Goal: Find specific page/section: Find specific page/section

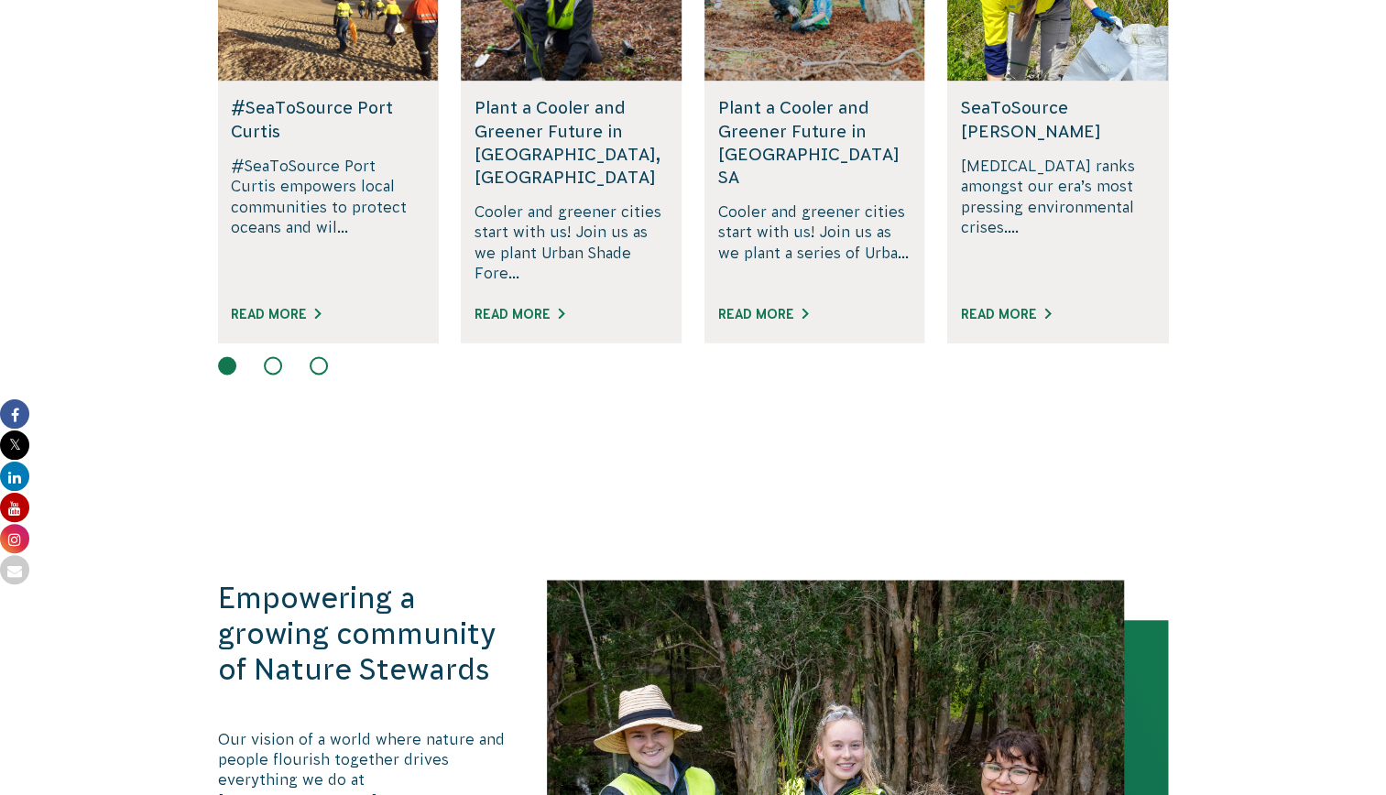
scroll to position [1526, 0]
click at [268, 357] on button at bounding box center [273, 366] width 18 height 18
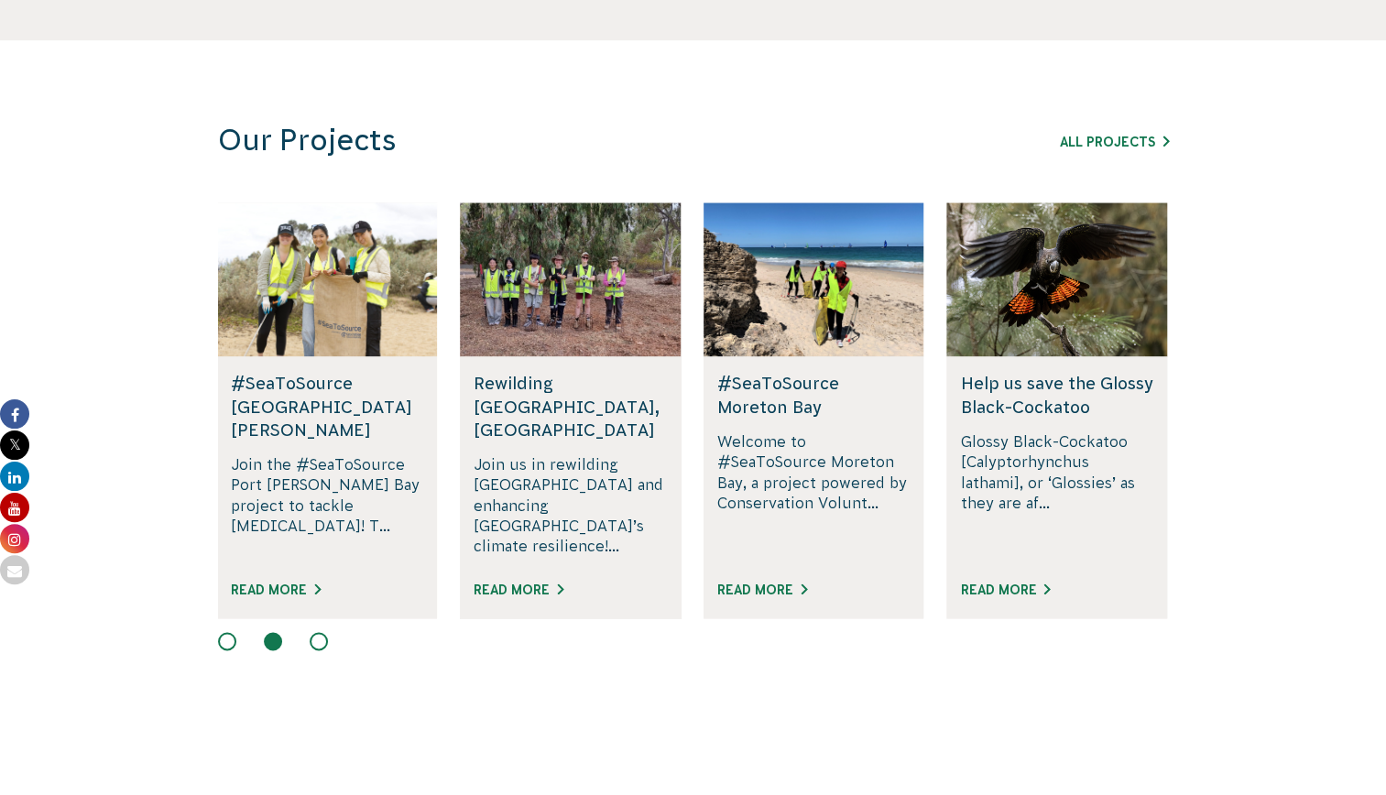
scroll to position [1251, 0]
click at [321, 632] on button at bounding box center [319, 641] width 18 height 18
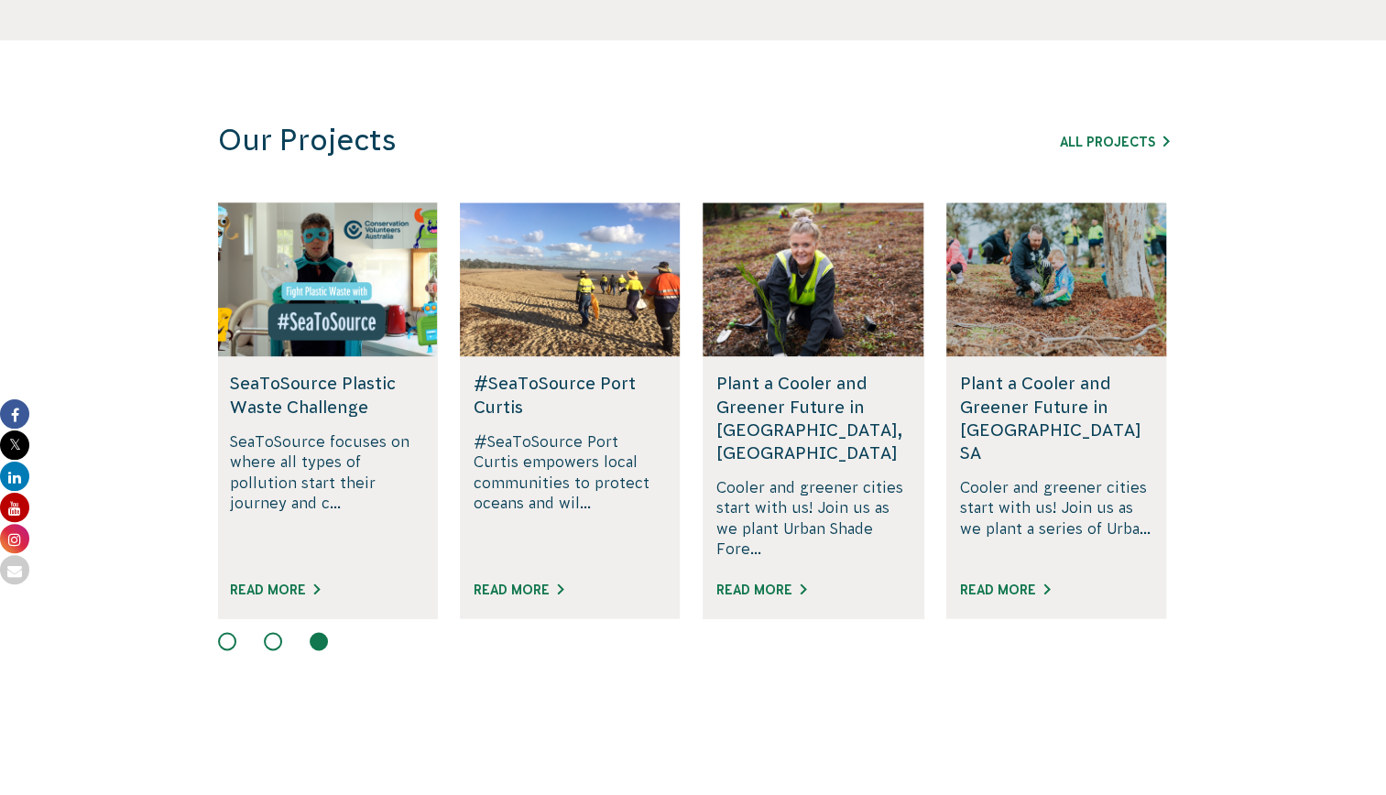
click at [289, 632] on div at bounding box center [693, 643] width 951 height 22
click at [279, 632] on div at bounding box center [693, 643] width 951 height 22
click at [277, 632] on button at bounding box center [273, 641] width 18 height 18
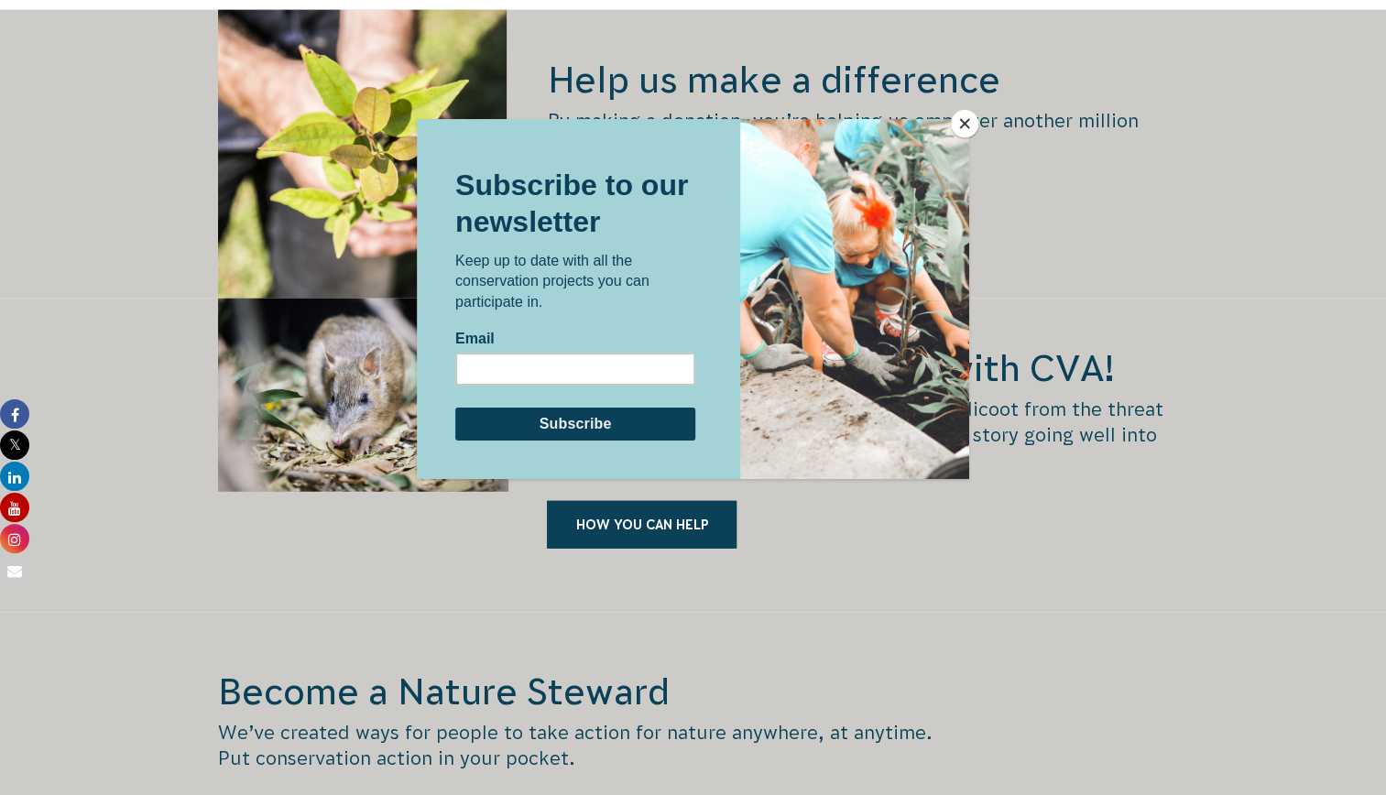
scroll to position [2717, 0]
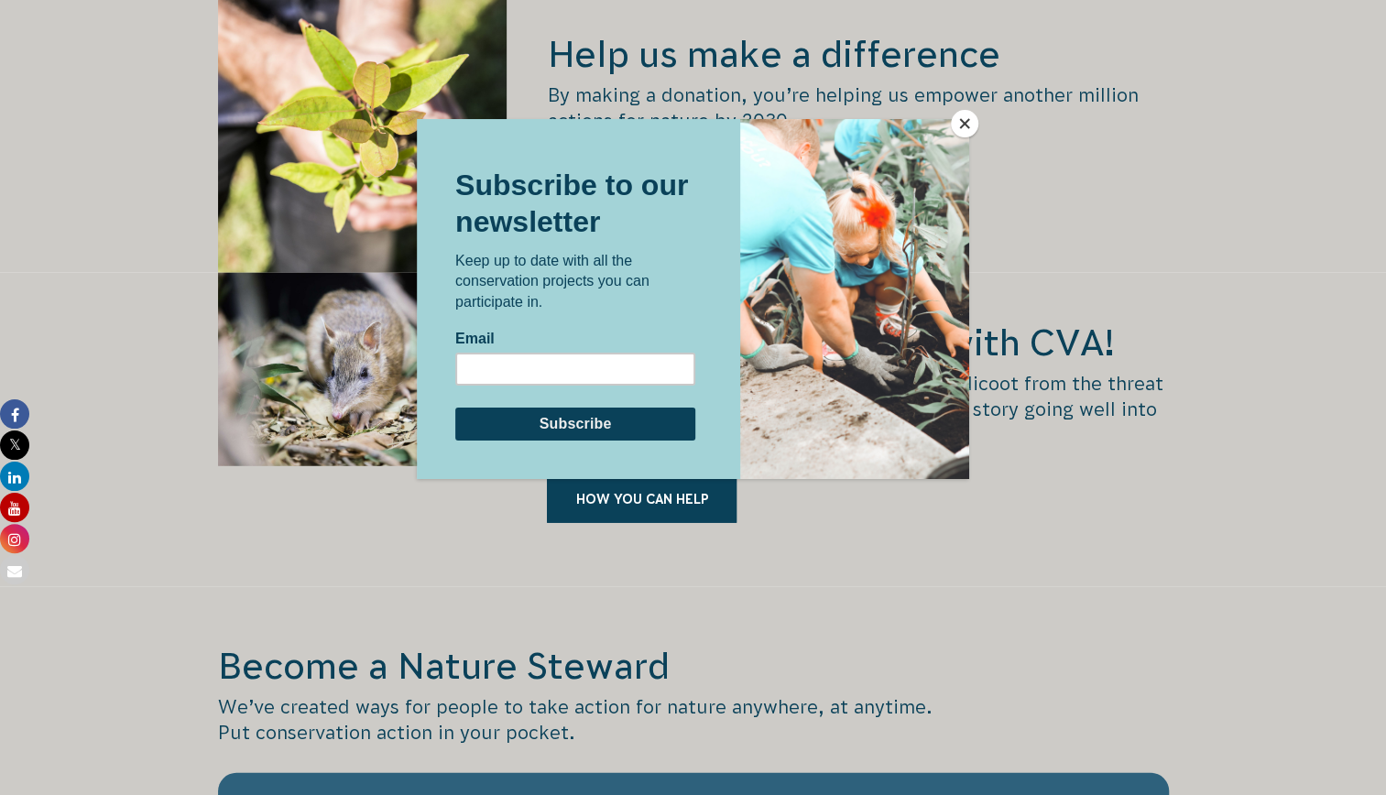
click at [964, 114] on button "Close" at bounding box center [964, 123] width 27 height 27
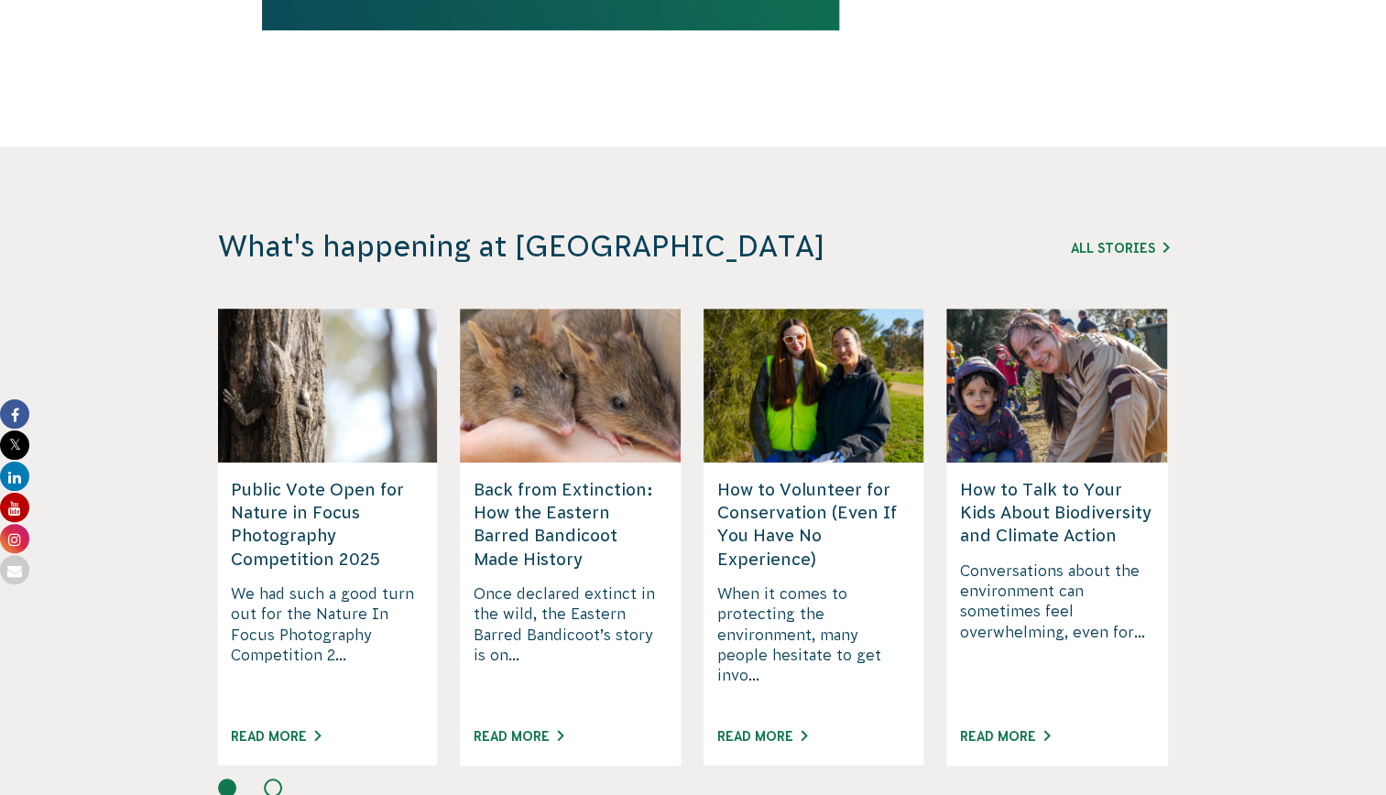
scroll to position [4733, 0]
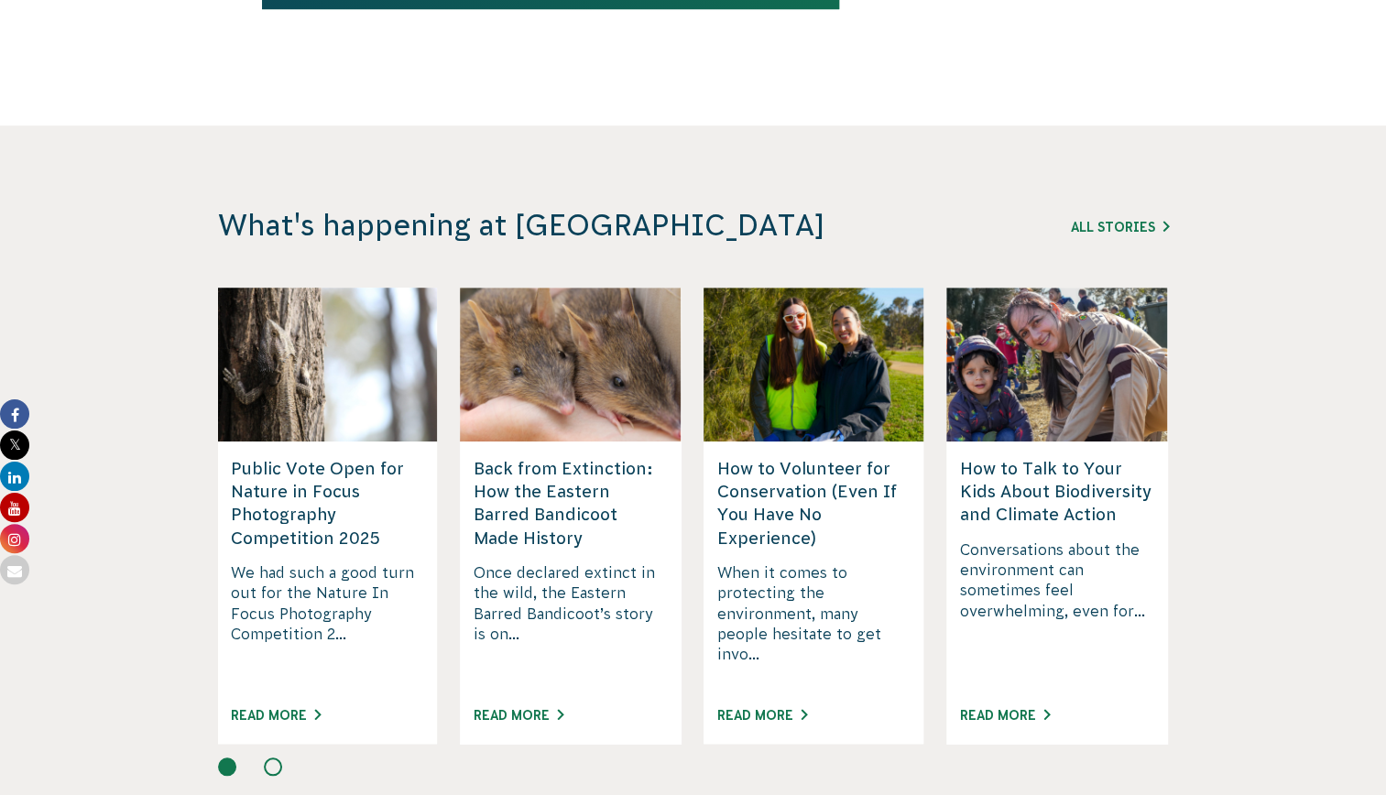
click at [267, 758] on button at bounding box center [273, 767] width 18 height 18
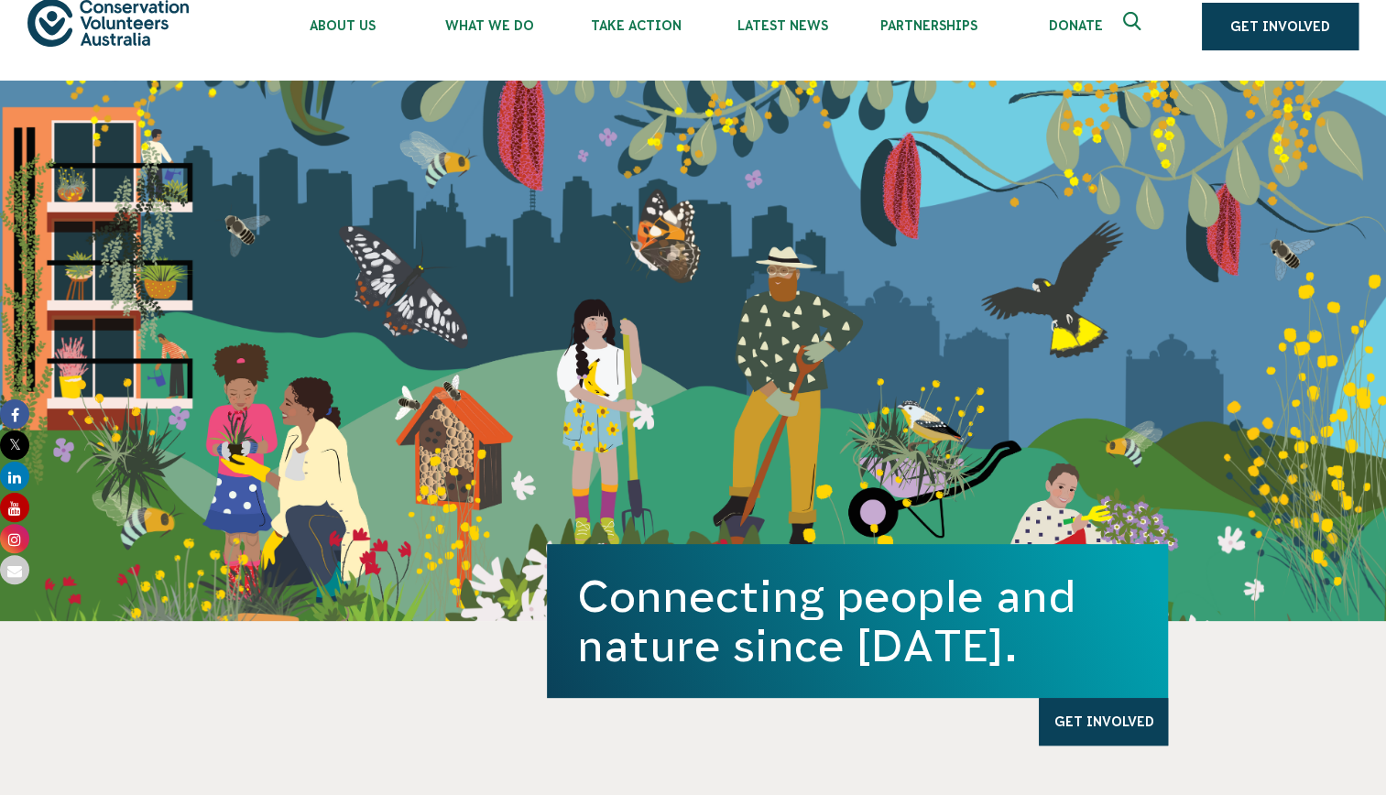
scroll to position [0, 0]
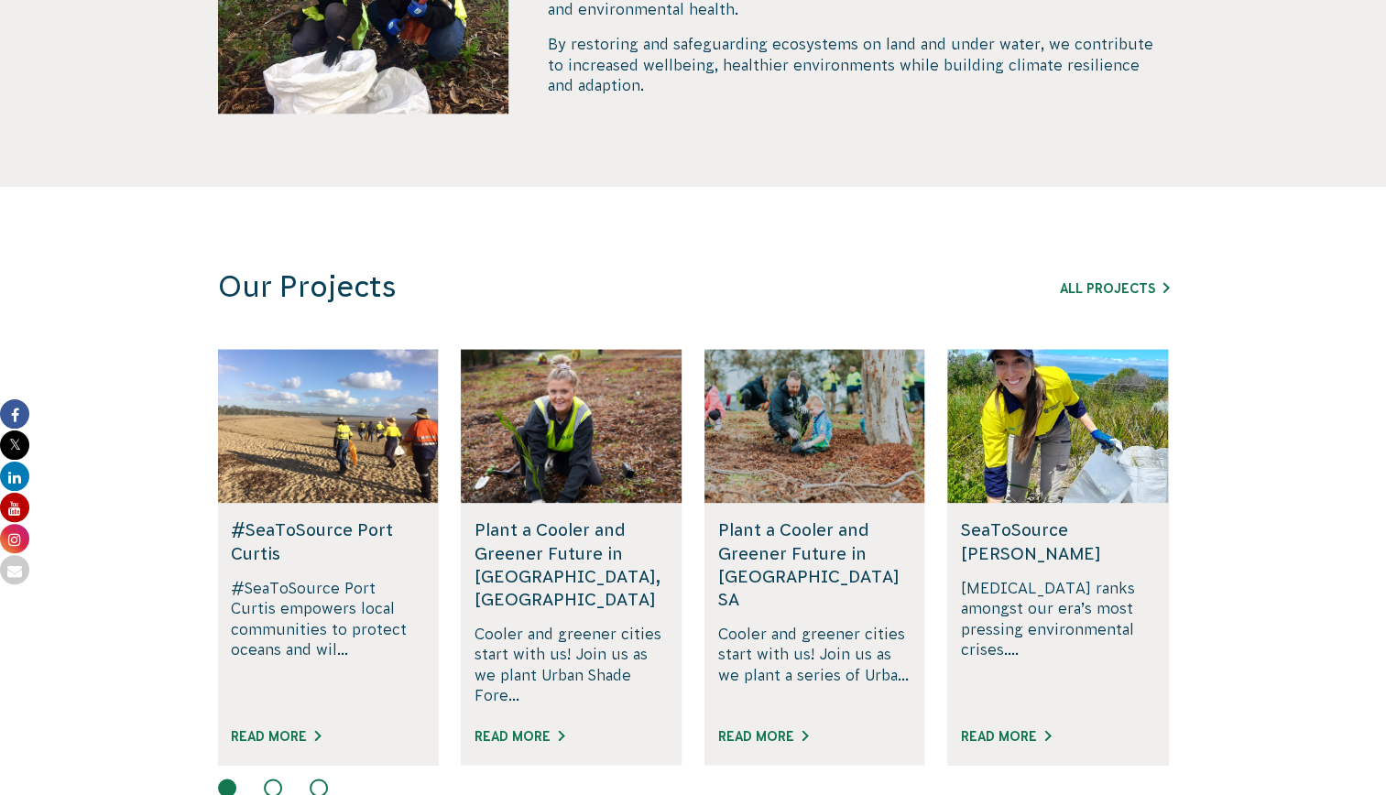
scroll to position [1191, 0]
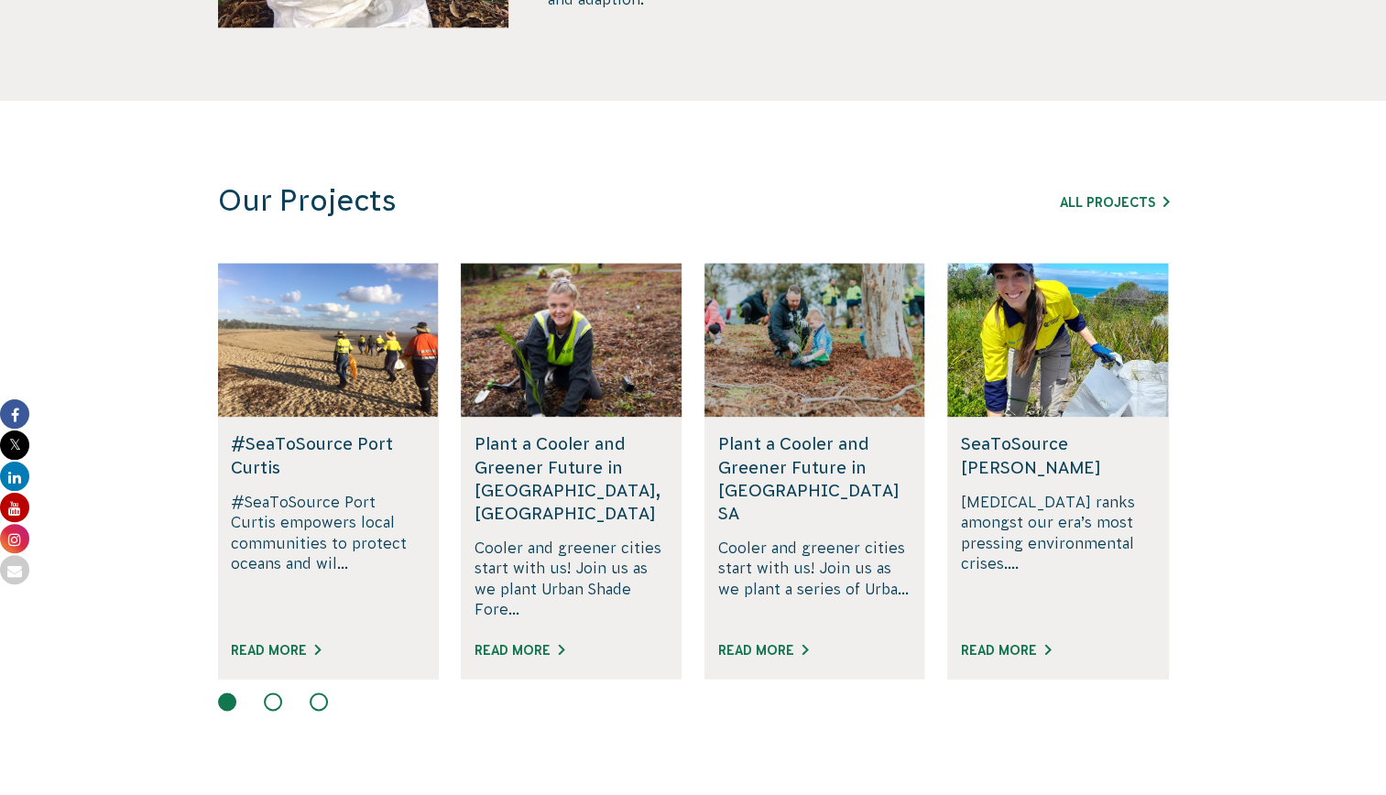
click at [336, 497] on p "#SeaToSource Port Curtis empowers local communities to protect oceans and wil..." at bounding box center [327, 556] width 193 height 128
click at [359, 424] on div "#SeaToSource Port Curtis #SeaToSource Port Curtis empowers local communities to…" at bounding box center [327, 547] width 221 height 261
click at [366, 367] on div at bounding box center [327, 340] width 221 height 154
click at [289, 643] on link "Read More" at bounding box center [276, 650] width 90 height 15
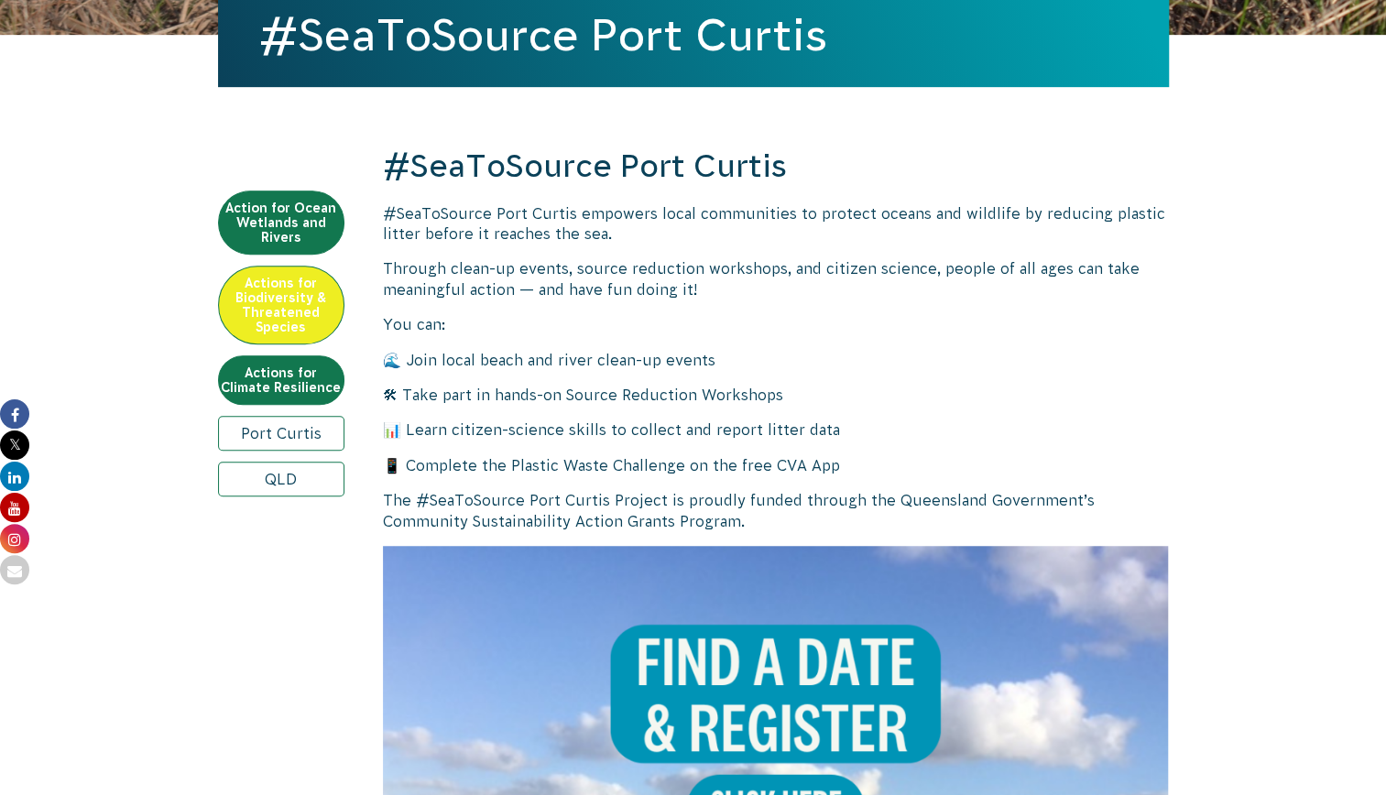
scroll to position [288, 0]
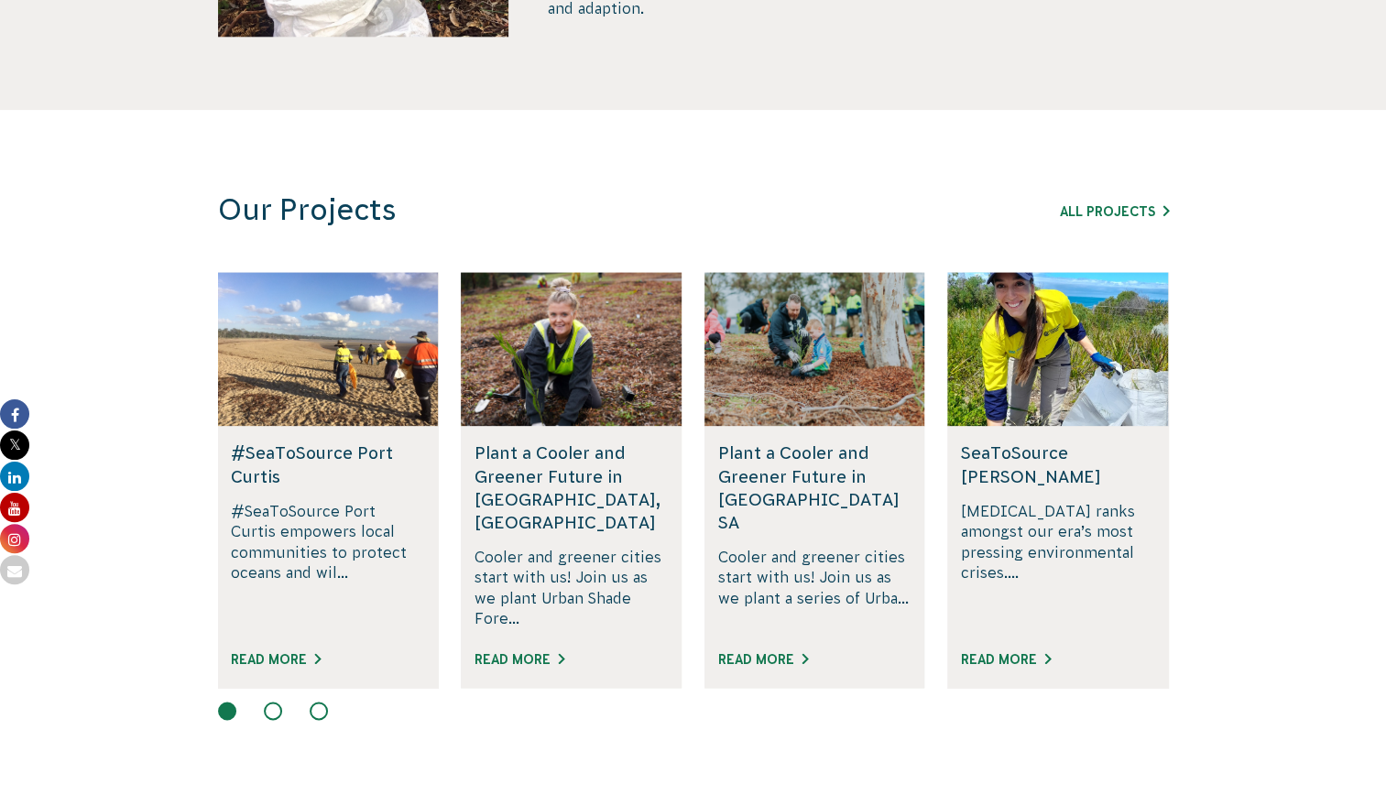
scroll to position [1420, 0]
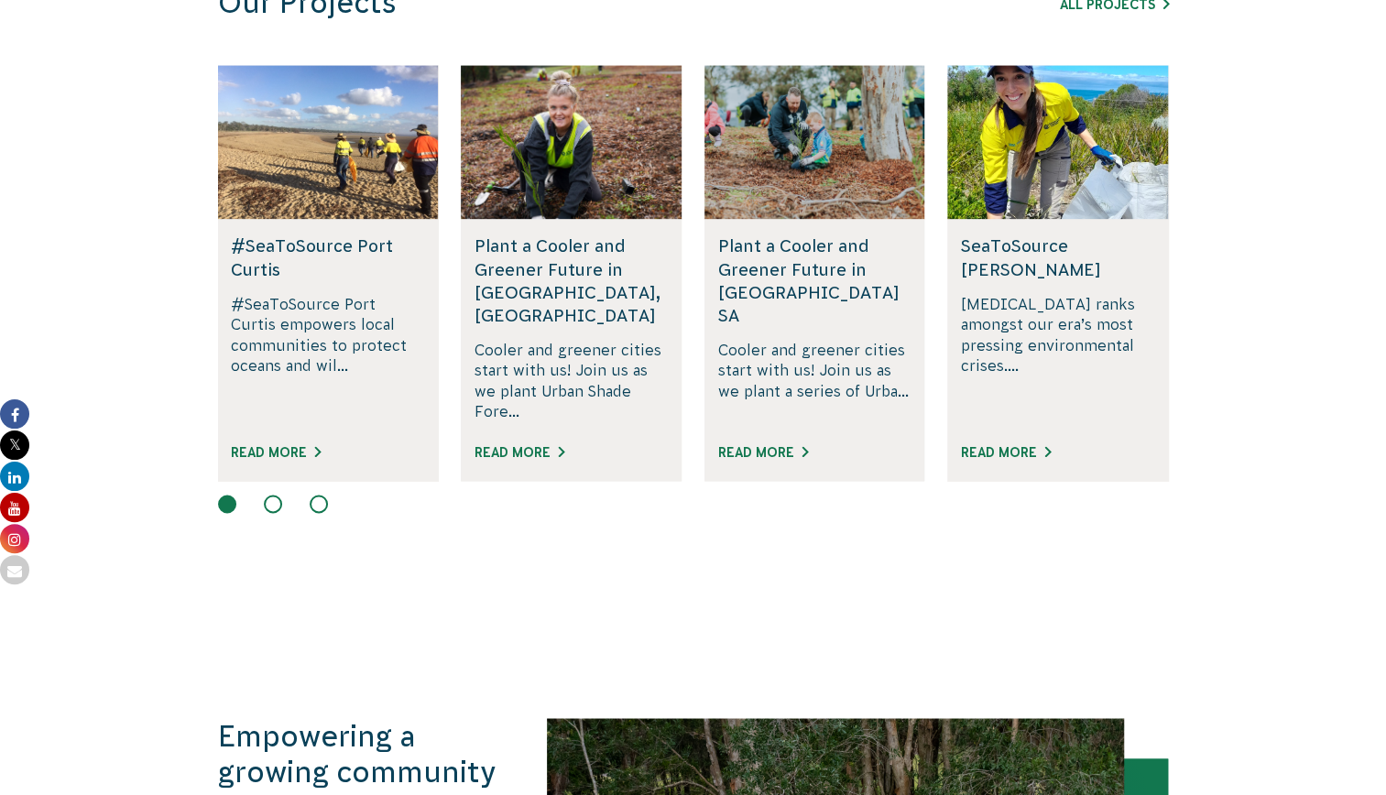
click at [277, 495] on button at bounding box center [273, 504] width 18 height 18
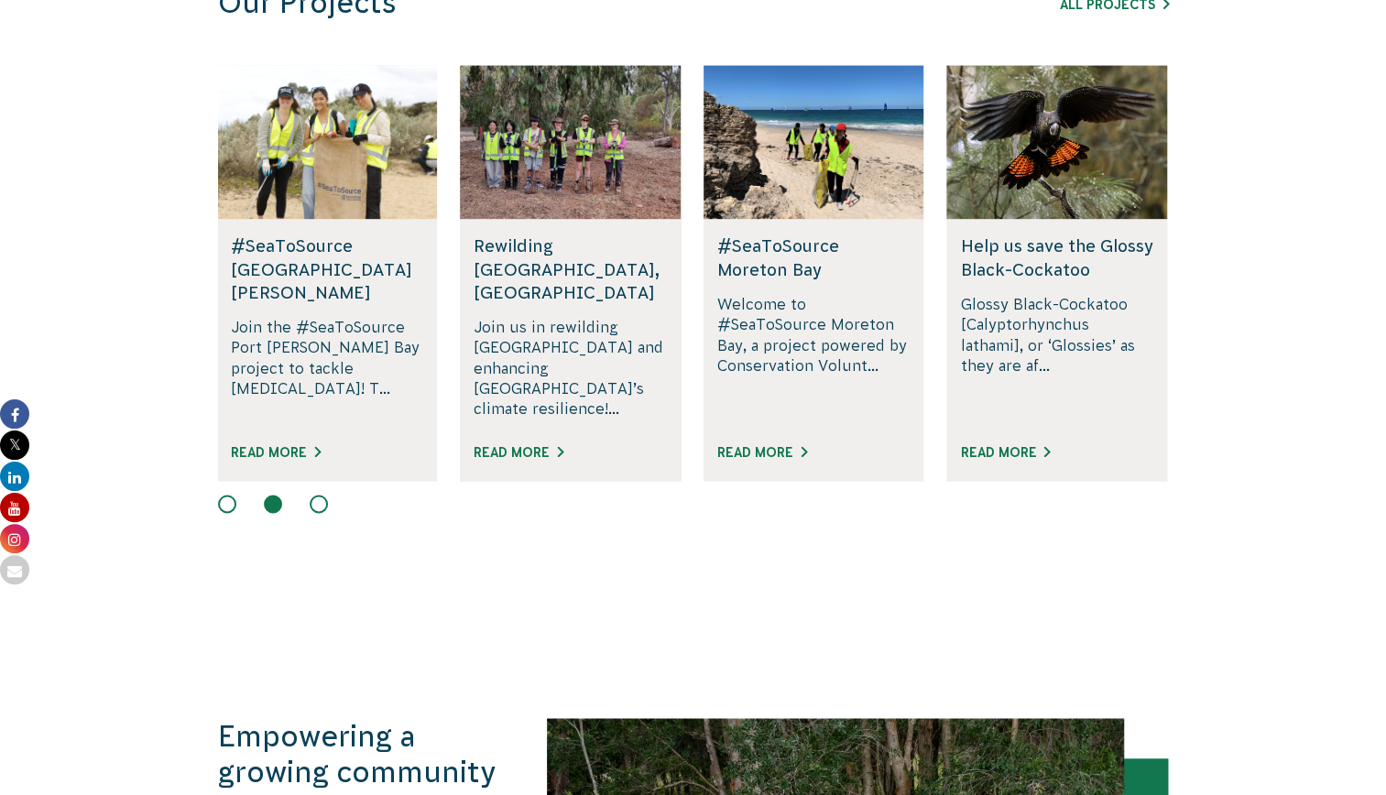
click at [310, 495] on button at bounding box center [319, 504] width 18 height 18
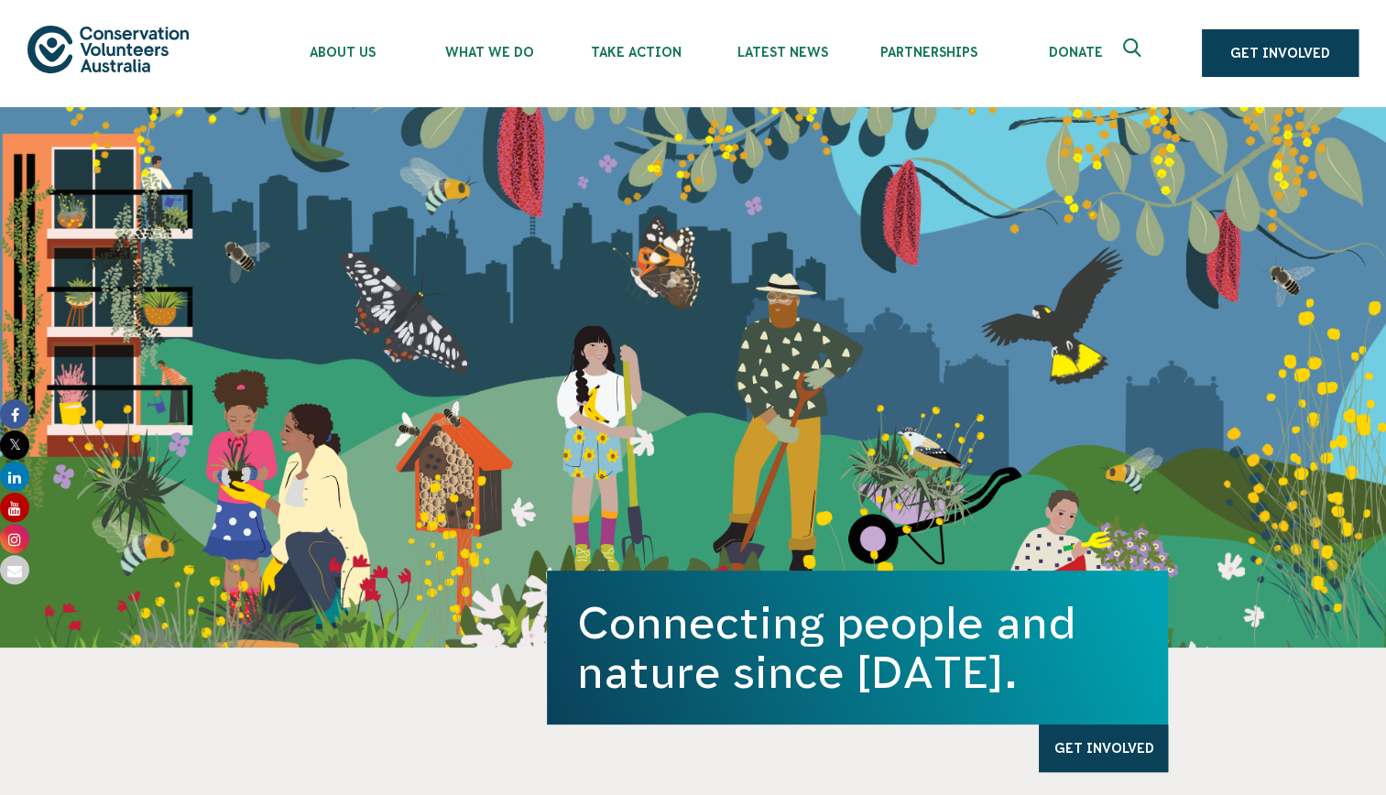
scroll to position [0, 0]
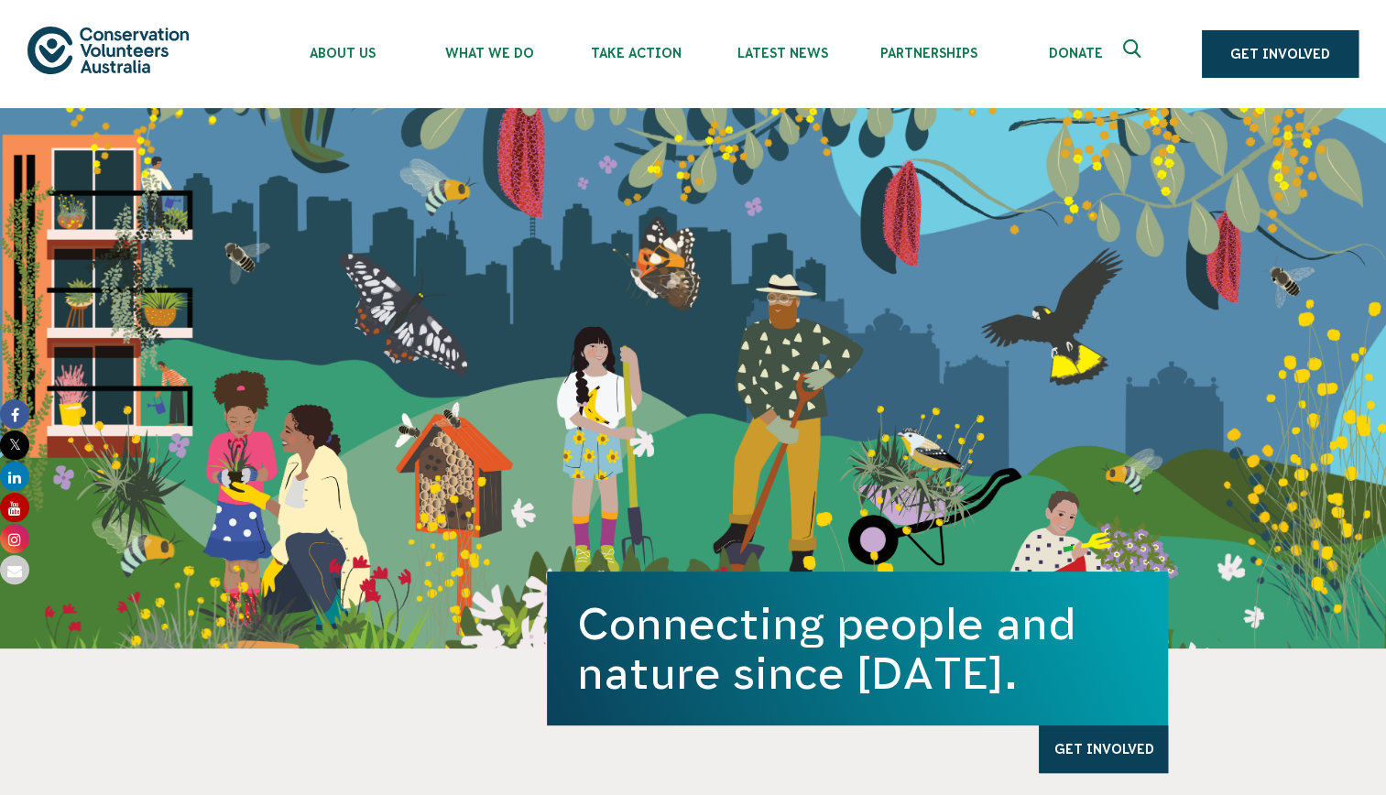
click at [1134, 59] on icon "Expand search box" at bounding box center [1134, 52] width 23 height 27
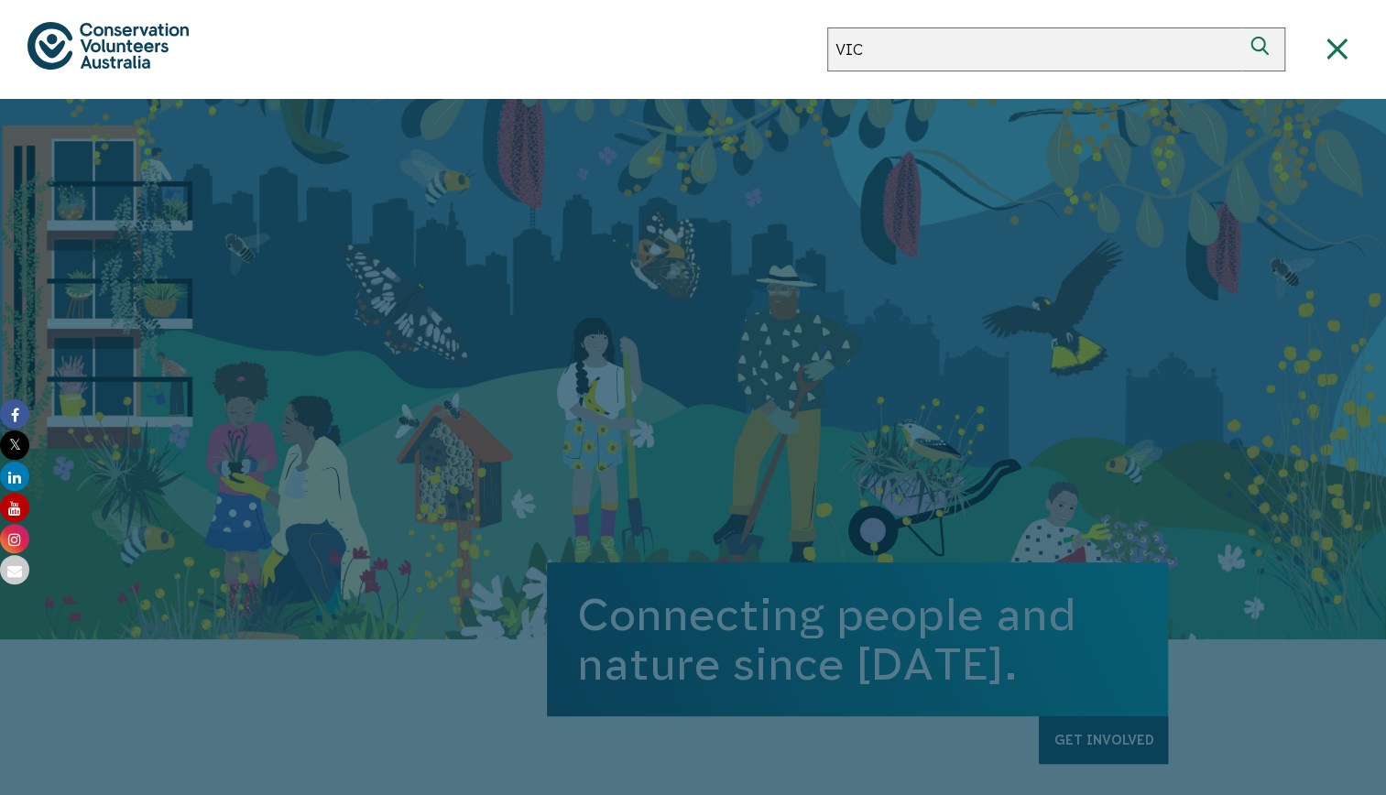
type input "VIC"
click at [1241, 27] on button "Search" at bounding box center [1263, 49] width 44 height 44
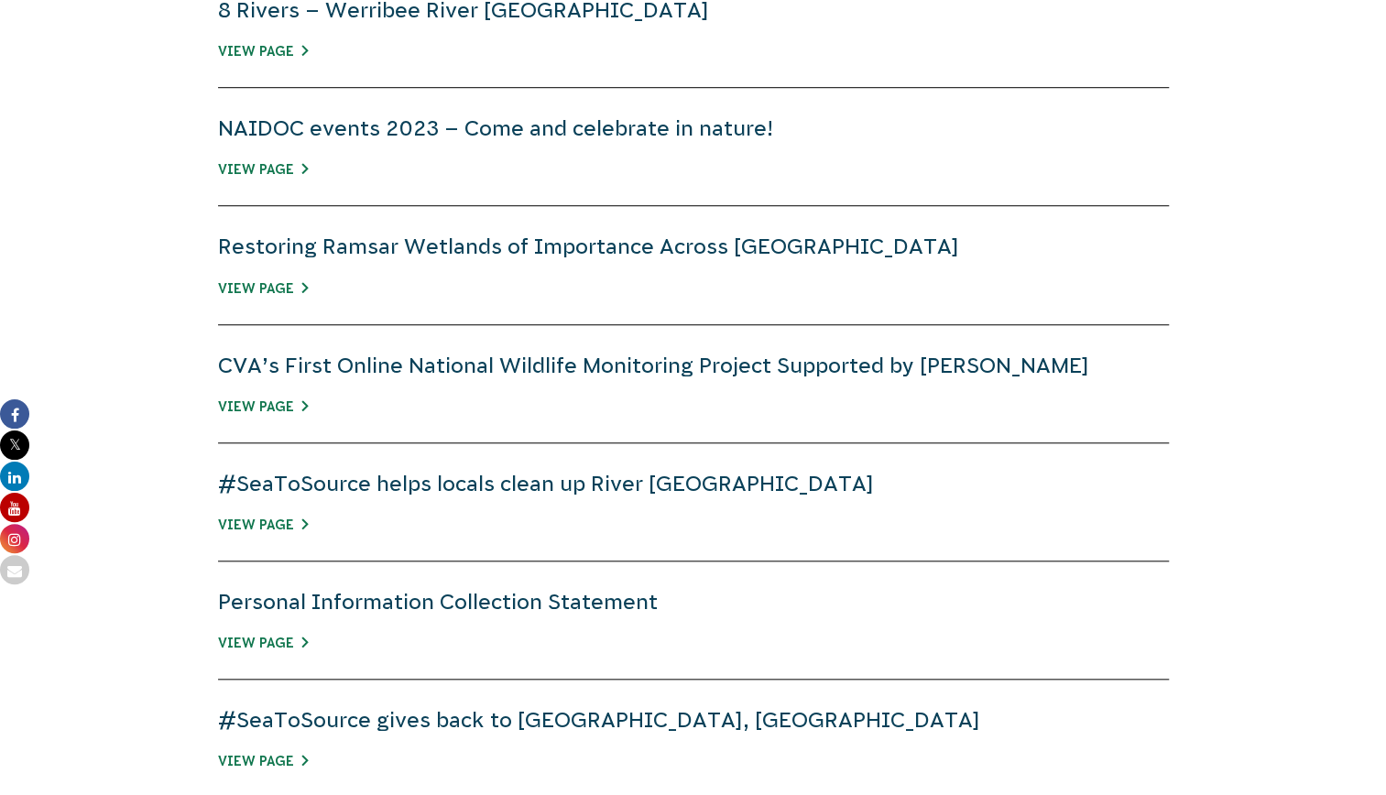
scroll to position [275, 0]
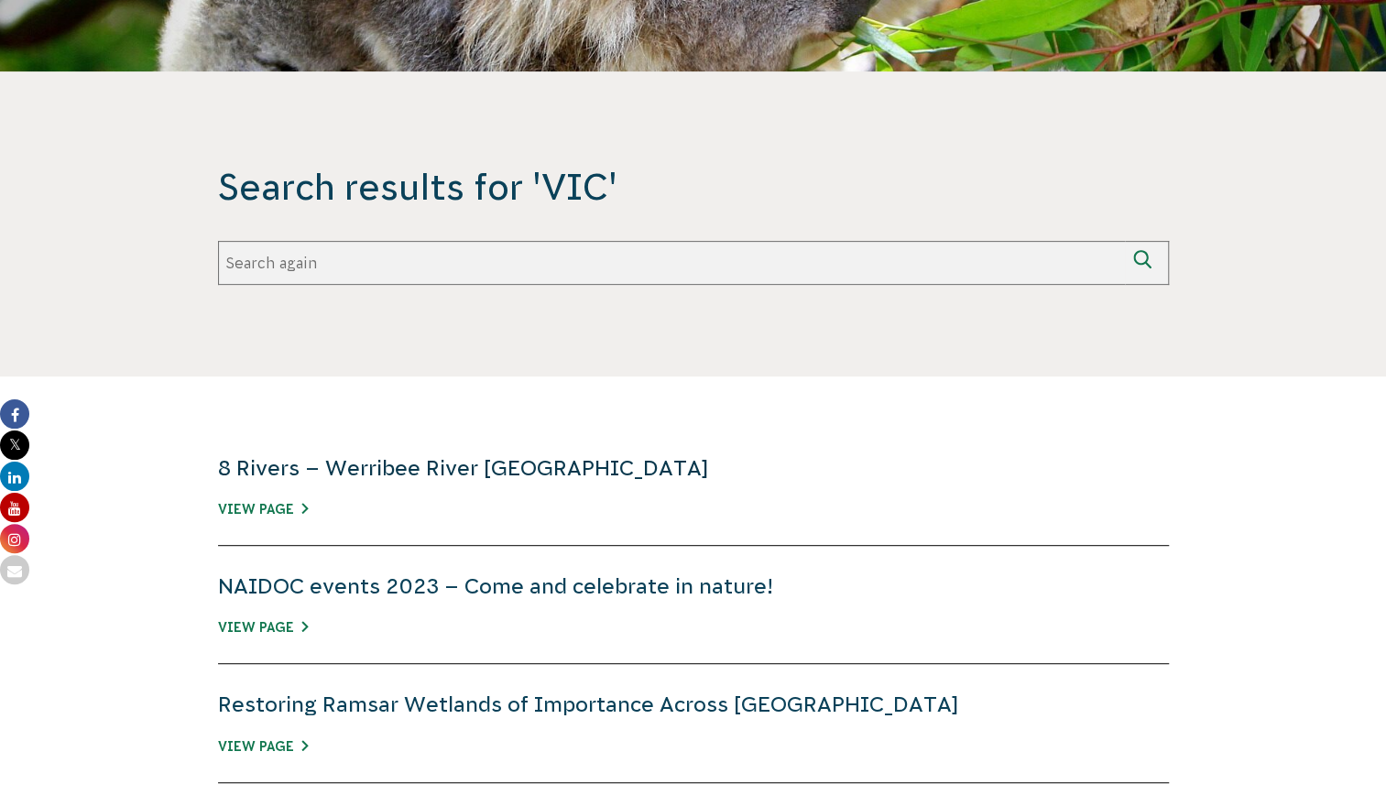
click at [446, 458] on link "8 Rivers – Werribee River [GEOGRAPHIC_DATA]" at bounding box center [463, 468] width 491 height 24
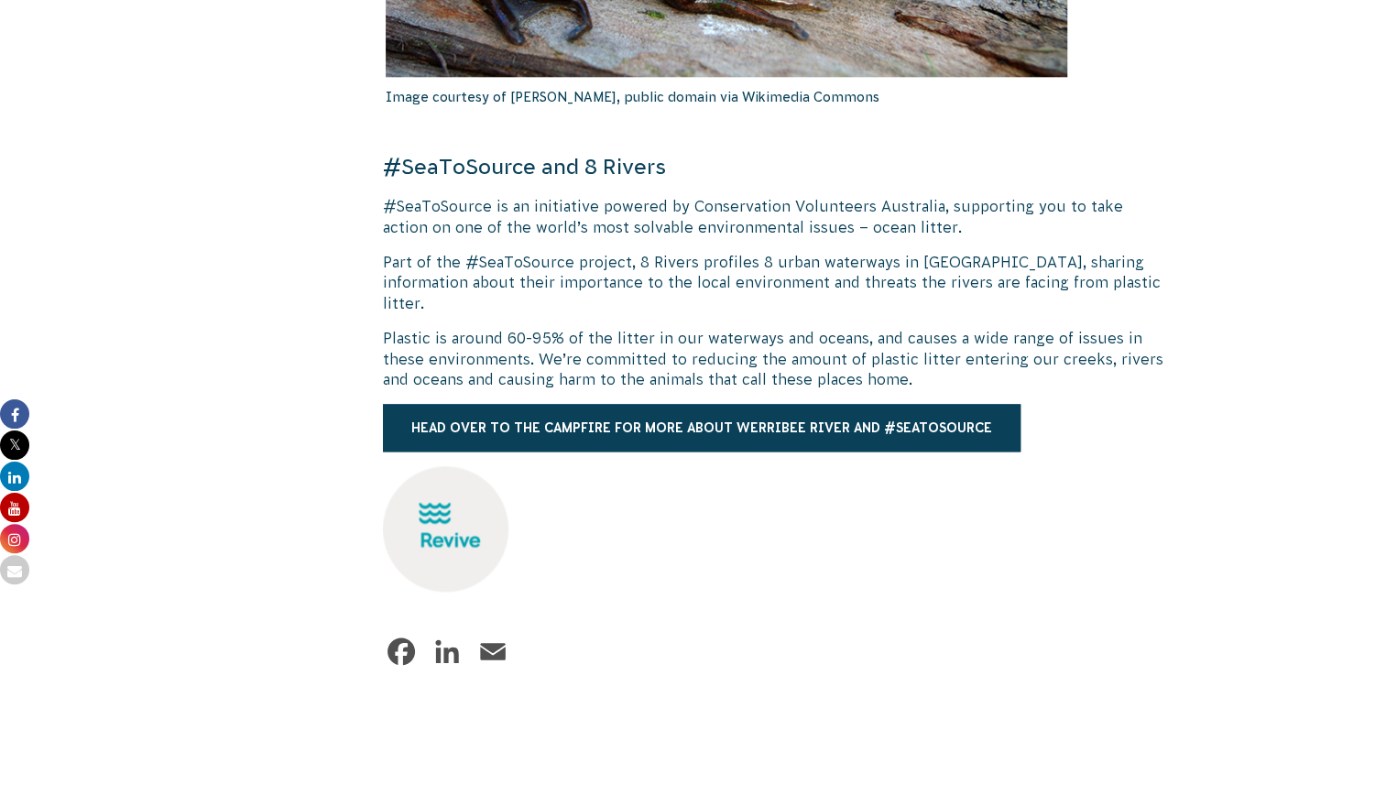
scroll to position [1099, 0]
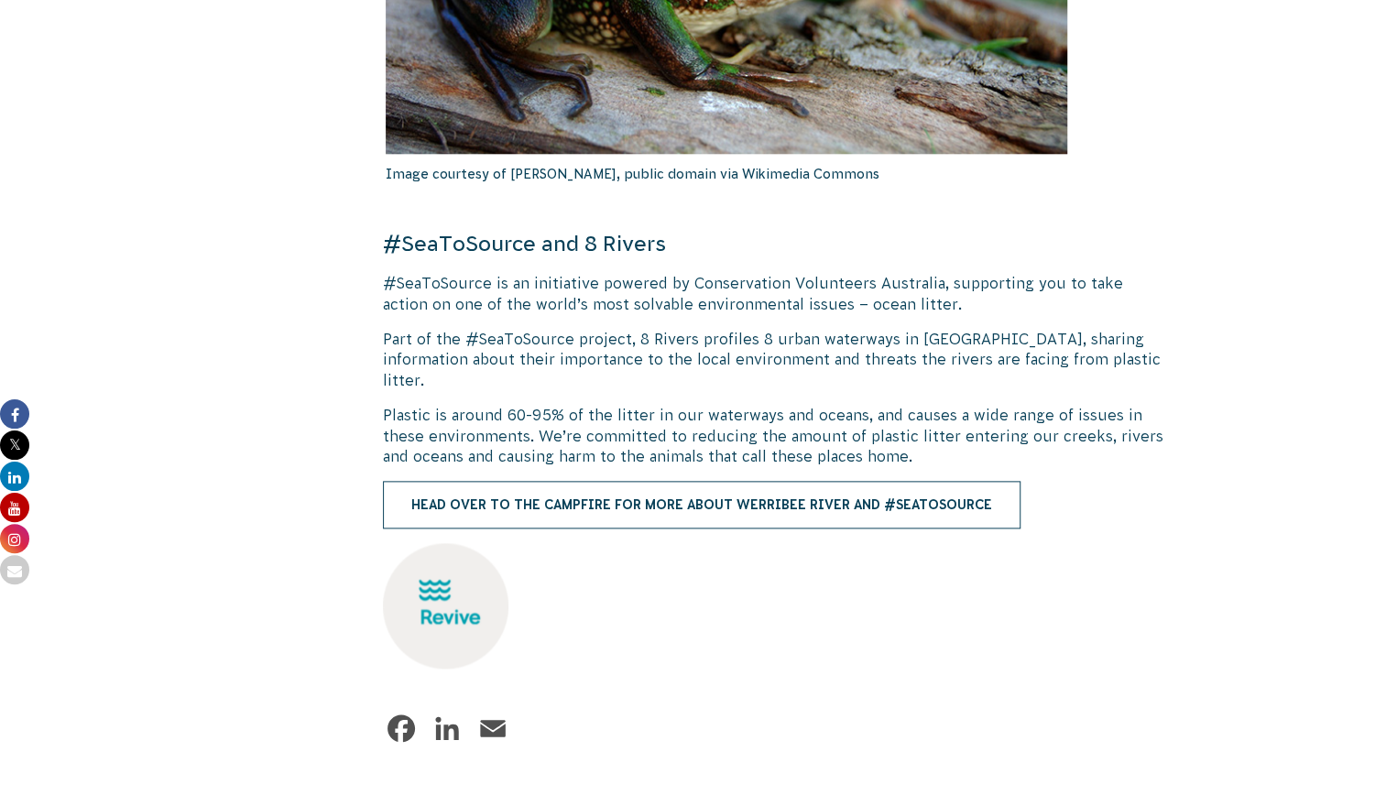
click at [463, 489] on link "Head over to The Campfire for more about Werribee River and #SeaToSource" at bounding box center [702, 505] width 638 height 48
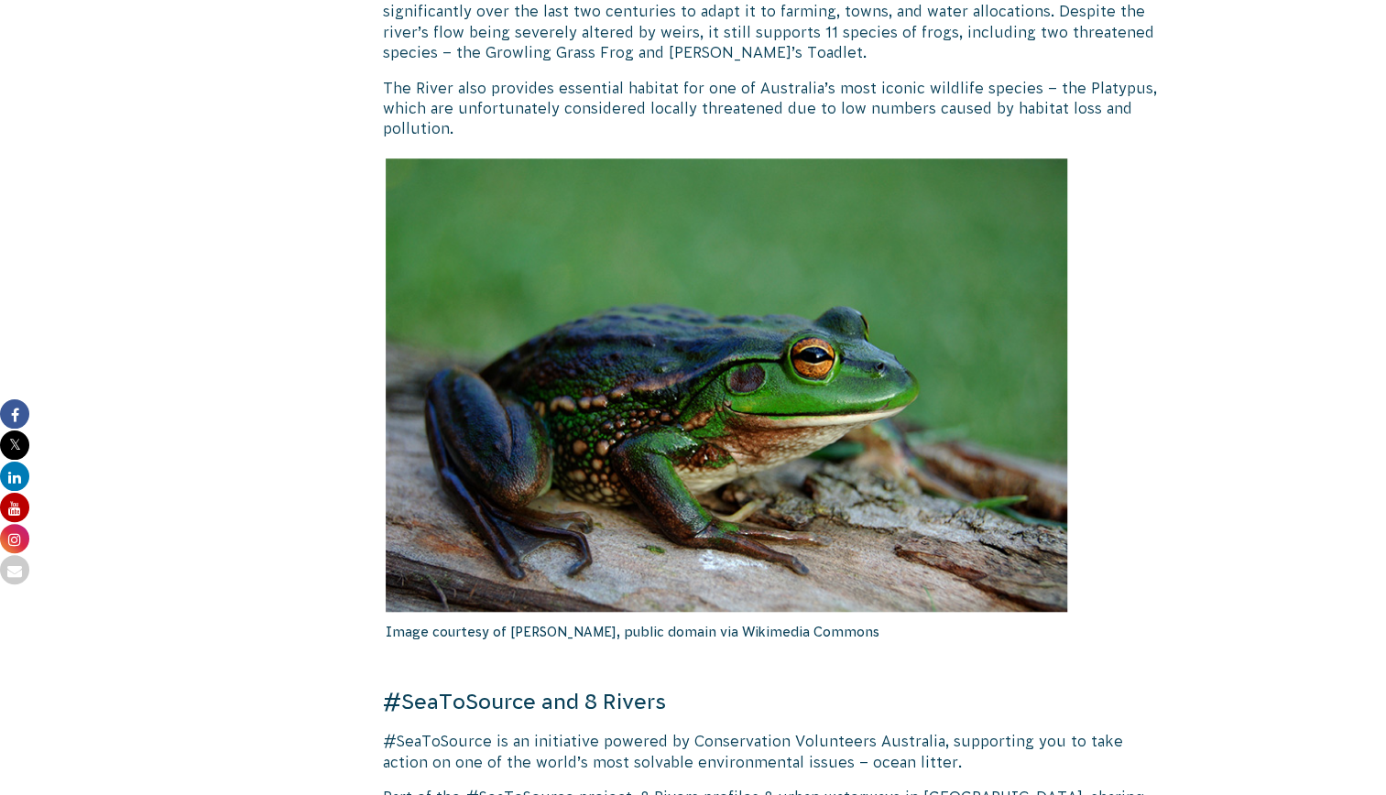
scroll to position [92, 0]
